Goal: Contribute content: Add original content to the website for others to see

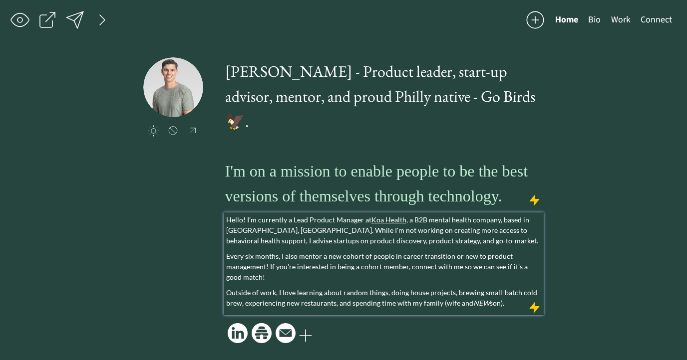
click at [386, 243] on p "Hello! I’m currently a Lead Product Manager at [GEOGRAPHIC_DATA] , a B2B mental…" at bounding box center [383, 230] width 315 height 31
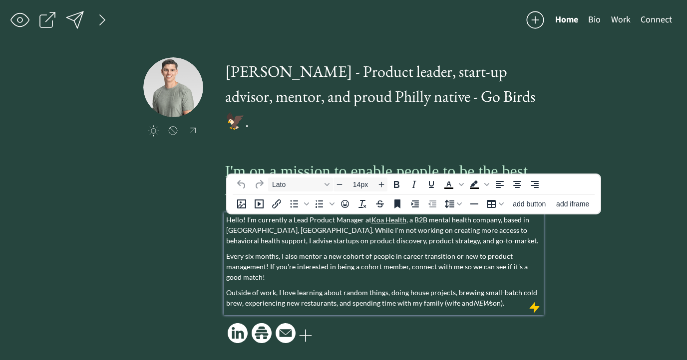
click at [435, 258] on p "Every six months, I also mentor a new cohort of people in career transition or …" at bounding box center [383, 266] width 315 height 31
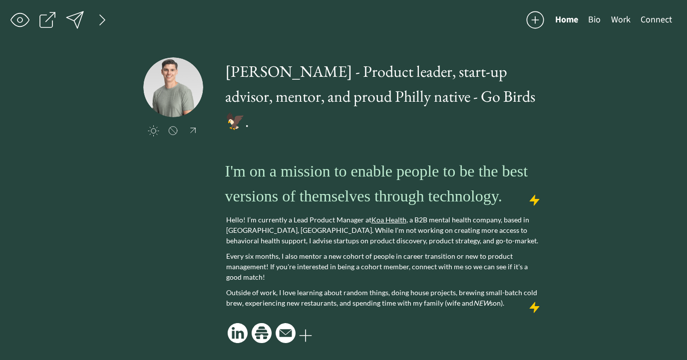
click at [577, 269] on div "Home Bio Work Connect click to upload a picture [PERSON_NAME] - Product leader,…" at bounding box center [343, 180] width 687 height 361
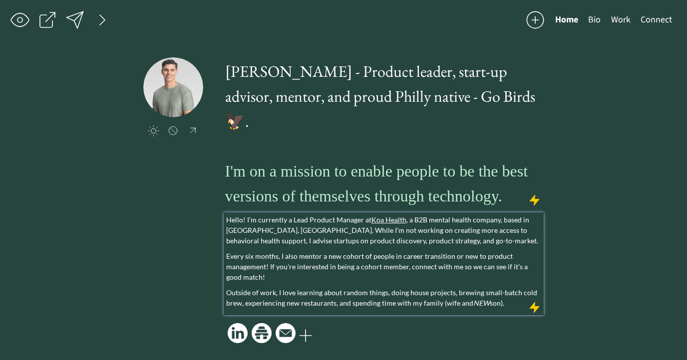
click at [406, 267] on p "Every six months, I also mentor a new cohort of people in career transition or …" at bounding box center [383, 266] width 315 height 31
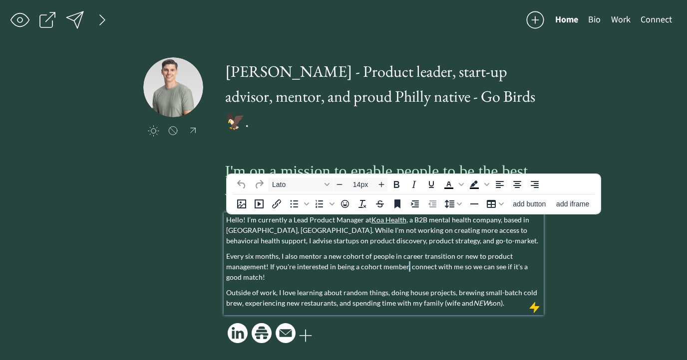
click at [406, 267] on p "Every six months, I also mentor a new cohort of people in career transition or …" at bounding box center [383, 266] width 315 height 31
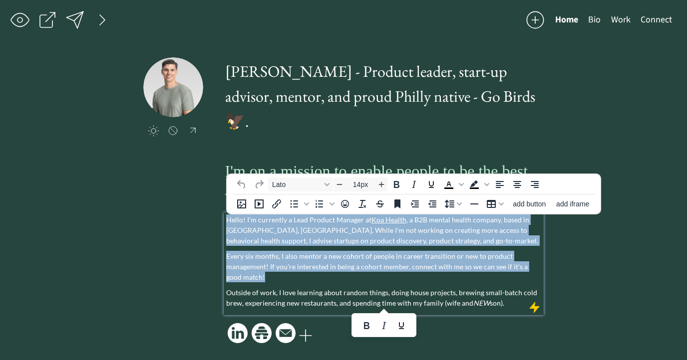
paste div
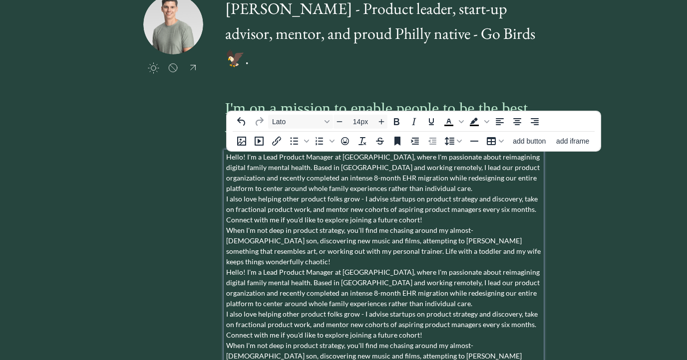
scroll to position [117, 0]
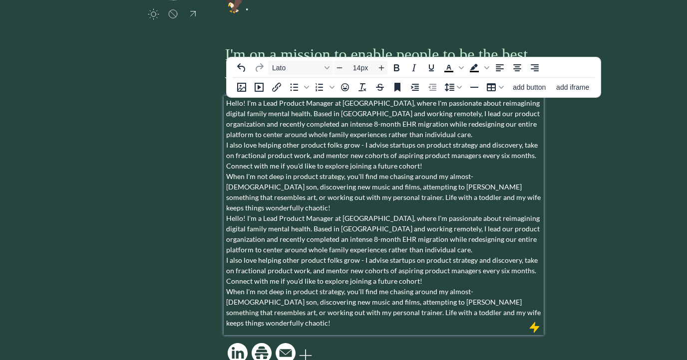
click at [408, 137] on p "Hello! I'm a Lead Product Manager at [GEOGRAPHIC_DATA], where I'm passionate ab…" at bounding box center [383, 213] width 315 height 231
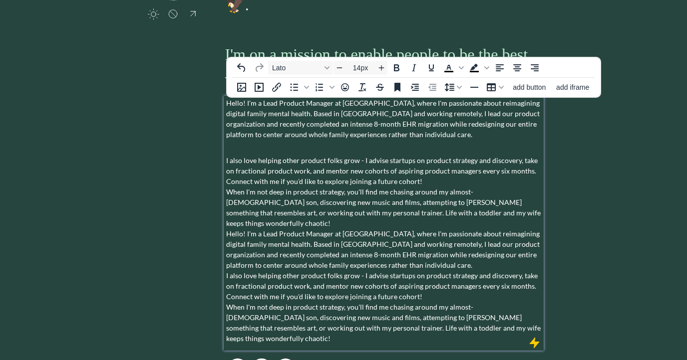
click at [447, 192] on p "I also love helping other product folks grow - I advise startups on product str…" at bounding box center [383, 244] width 315 height 199
click at [447, 184] on p "I also love helping other product folks grow - I advise startups on product str…" at bounding box center [383, 244] width 315 height 199
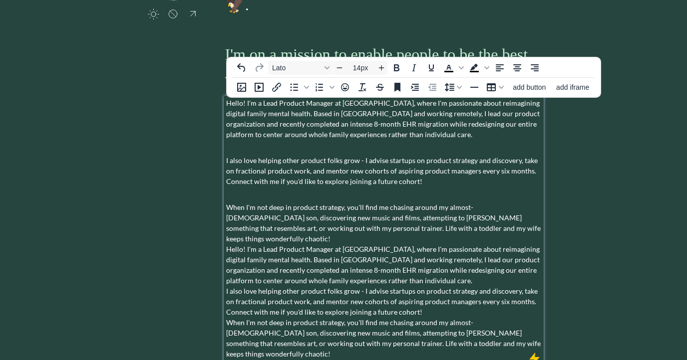
click at [431, 275] on p "When I'm not deep in product strategy, you'll find me chasing around my almost-…" at bounding box center [383, 276] width 315 height 168
click at [427, 273] on p "When I'm not deep in product strategy, you'll find me chasing around my almost-…" at bounding box center [383, 276] width 315 height 168
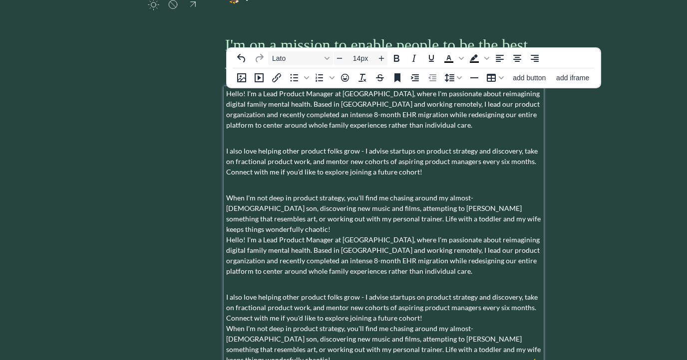
scroll to position [128, 0]
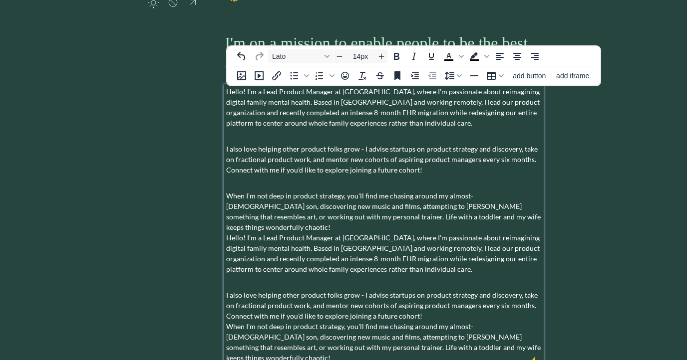
click at [446, 305] on p "I also love helping other product folks grow - I advise startups on product str…" at bounding box center [383, 321] width 315 height 84
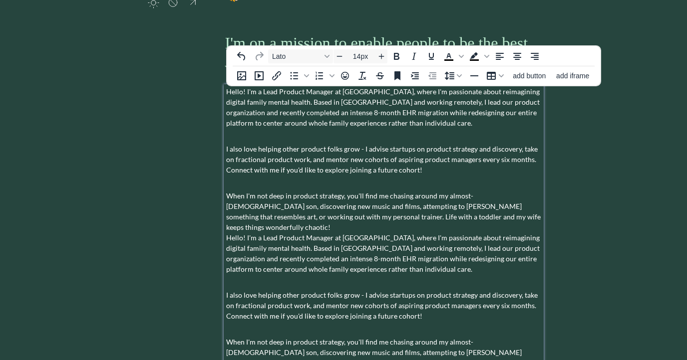
click at [575, 253] on div "saving... Home Bio Work Connect click to upload a picture [PERSON_NAME] - Produ…" at bounding box center [343, 152] width 687 height 560
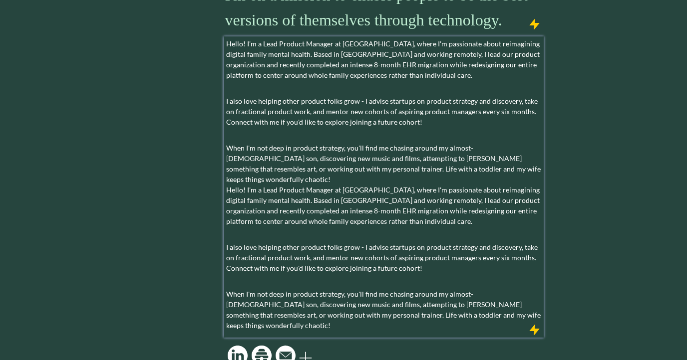
scroll to position [179, 0]
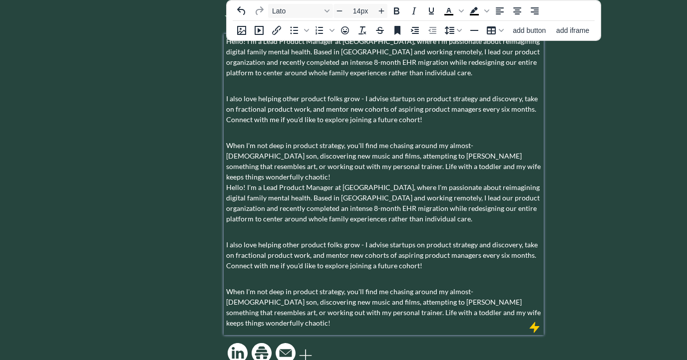
click at [226, 176] on p "When I'm not deep in product strategy, you'll find me chasing around my almost-…" at bounding box center [383, 177] width 315 height 94
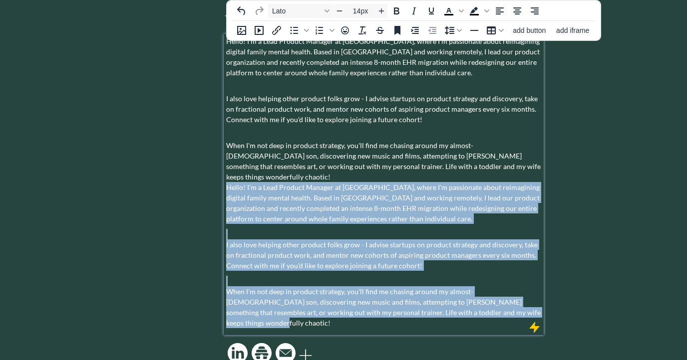
drag, startPoint x: 226, startPoint y: 176, endPoint x: 536, endPoint y: 309, distance: 338.0
click at [536, 309] on div "[PERSON_NAME] - Product leader, start-up advisor, mentor, and proud Philly nati…" at bounding box center [384, 123] width 320 height 488
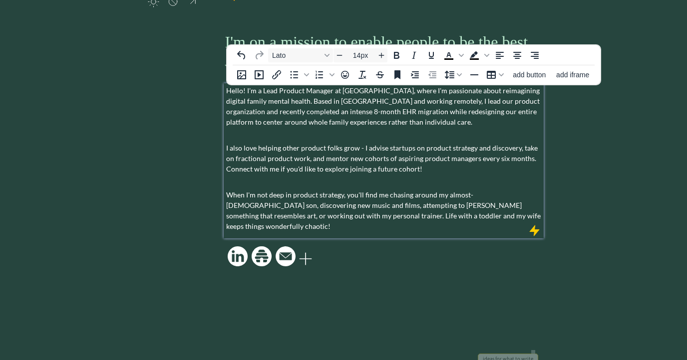
scroll to position [43, 0]
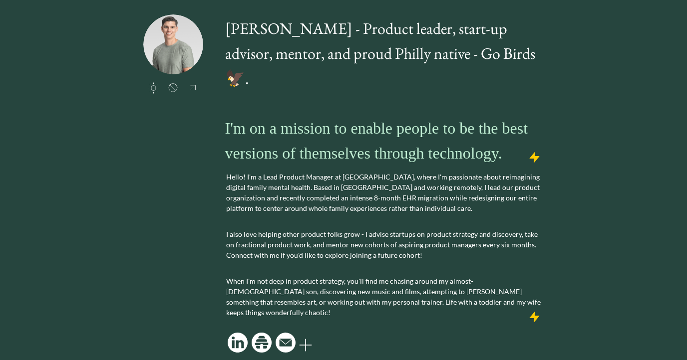
click at [611, 261] on div "saving... Home Bio Work Connect click to upload a picture [PERSON_NAME] - Produ…" at bounding box center [343, 164] width 687 height 414
click at [583, 147] on div "saving... Home Bio Work Connect click to upload a picture [PERSON_NAME] - Produ…" at bounding box center [343, 164] width 687 height 414
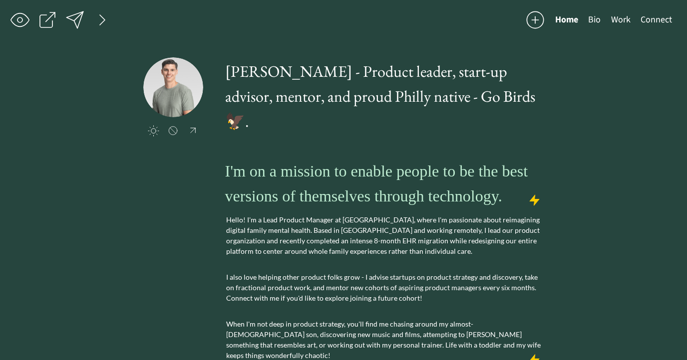
click at [597, 19] on button "Bio" at bounding box center [594, 20] width 22 height 20
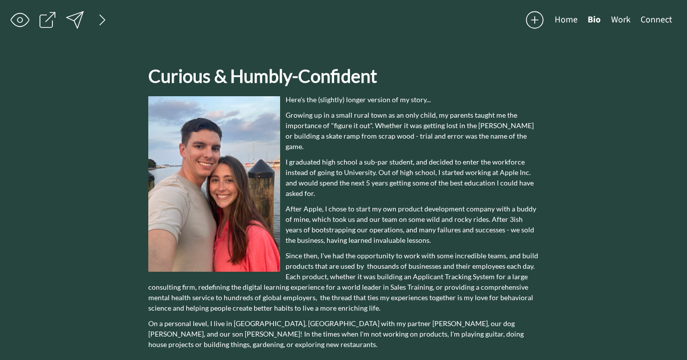
click at [592, 249] on div "saving... Home Bio Work Connect click to upload a picture [PERSON_NAME] - Produ…" at bounding box center [343, 187] width 687 height 375
click at [576, 22] on button "Home" at bounding box center [565, 20] width 33 height 20
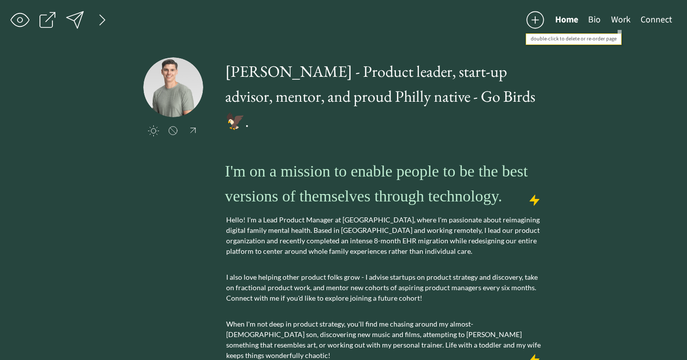
click at [615, 22] on button "Work" at bounding box center [620, 20] width 29 height 20
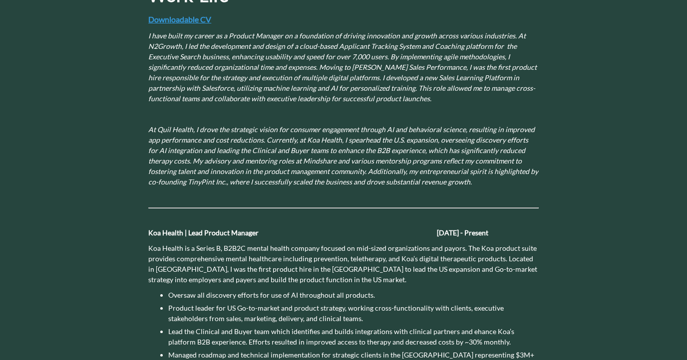
scroll to position [77, 0]
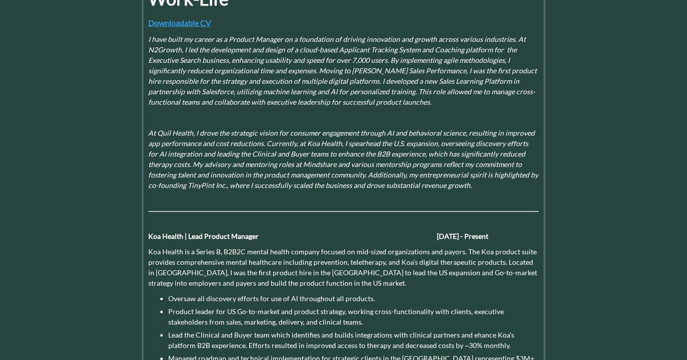
click at [428, 60] on span "I have built my career as a Product Manager on a foundation of driving innovati…" at bounding box center [342, 70] width 388 height 71
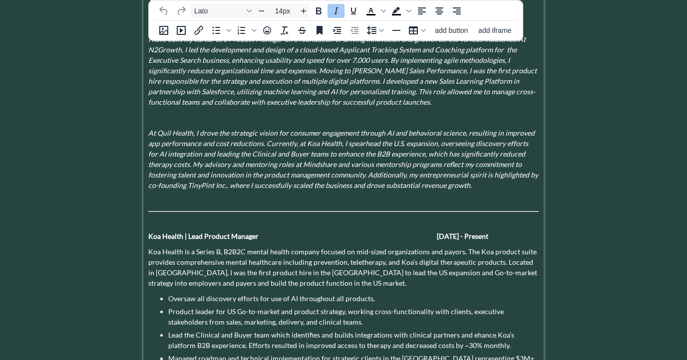
click at [429, 64] on p "I have built my career as a Product Manager on a foundation of driving innovati…" at bounding box center [343, 70] width 390 height 73
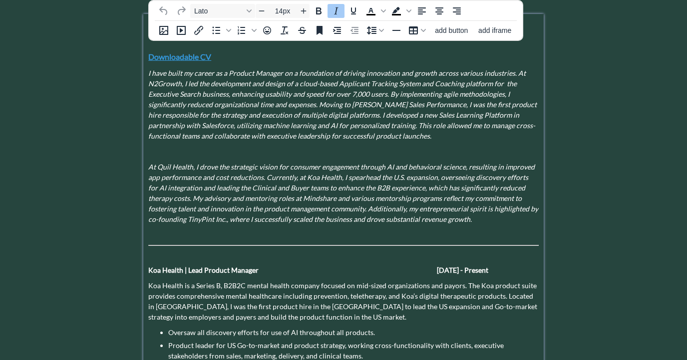
scroll to position [35, 0]
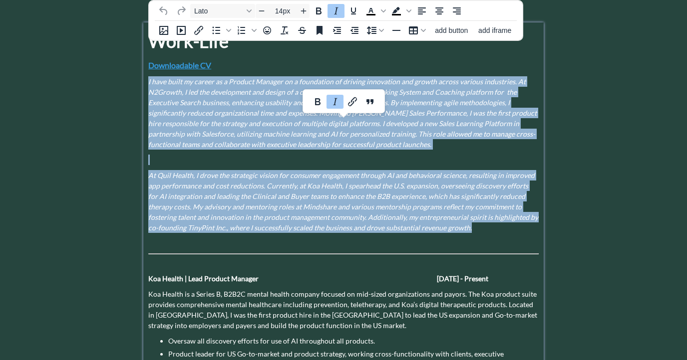
drag, startPoint x: 482, startPoint y: 227, endPoint x: 143, endPoint y: 82, distance: 368.9
click at [301, 177] on span "At Quil Health, I drove the strategic vision for consumer engagement through AI…" at bounding box center [343, 201] width 390 height 61
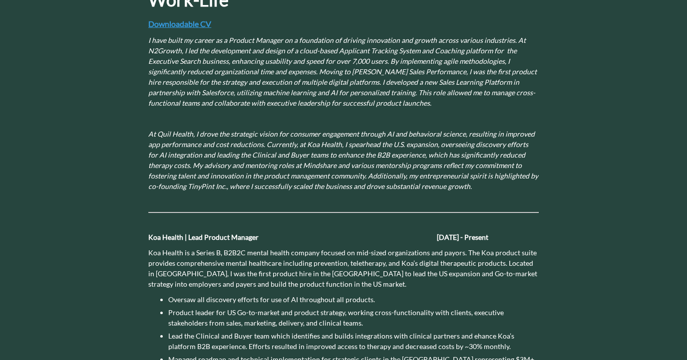
scroll to position [0, 0]
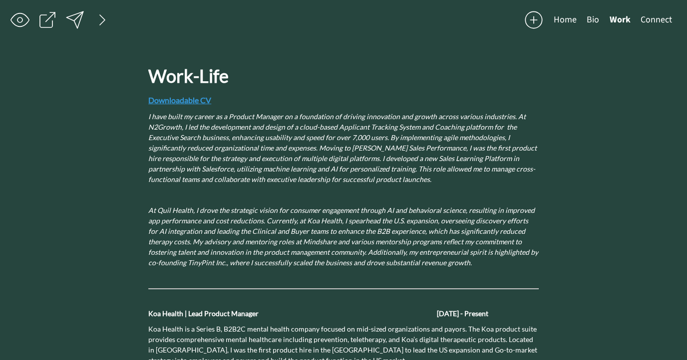
click at [570, 23] on button "Home" at bounding box center [564, 20] width 33 height 20
